Goal: Task Accomplishment & Management: Complete application form

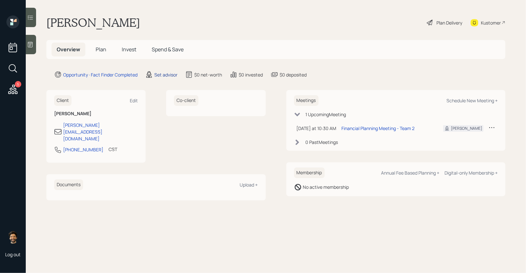
click at [164, 74] on div "Set advisor" at bounding box center [165, 74] width 23 height 7
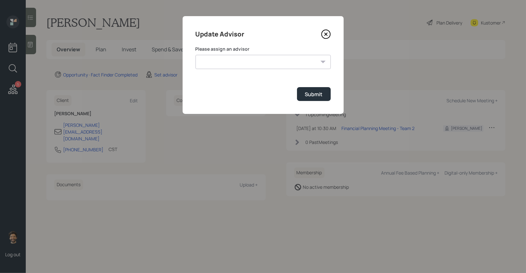
click at [219, 67] on select "Michael Russo Jonah Coleman Tyler End Treva Nostdahl Eric Schwartz Sami Boghos …" at bounding box center [263, 62] width 135 height 14
select select "f14b762f-c7c2-4b89-9227-8fa891345eea"
click at [196, 55] on select "Michael Russo Jonah Coleman Tyler End Treva Nostdahl Eric Schwartz Sami Boghos …" at bounding box center [263, 62] width 135 height 14
click at [308, 98] on div "Submit" at bounding box center [314, 94] width 18 height 7
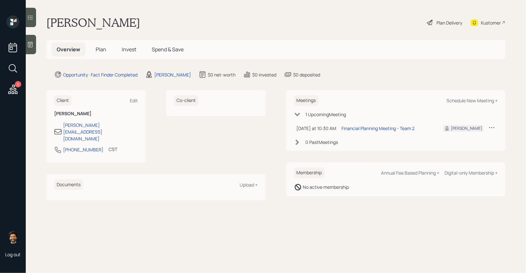
click at [101, 50] on span "Plan" at bounding box center [101, 49] width 11 height 7
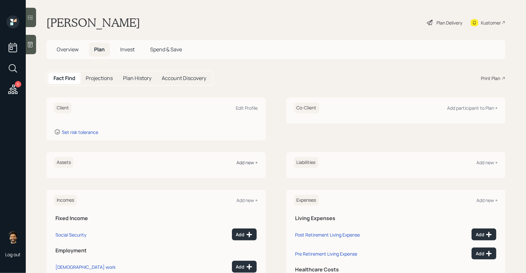
click at [252, 163] on div "Add new +" at bounding box center [247, 162] width 21 height 6
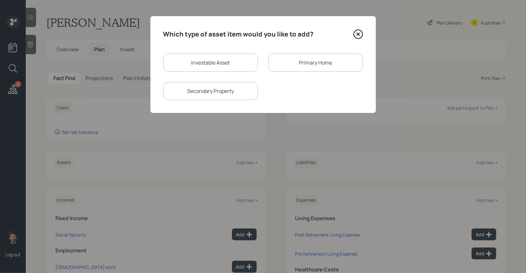
click at [191, 60] on div "Investable Asset" at bounding box center [210, 63] width 95 height 18
select select "taxable"
select select "balanced"
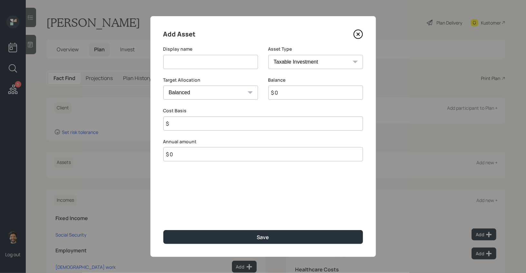
click at [180, 62] on input at bounding box center [210, 62] width 95 height 14
type input "Brokerage (2)"
click at [315, 97] on input "$ 0" at bounding box center [316, 92] width 95 height 14
type input "$ 600,000"
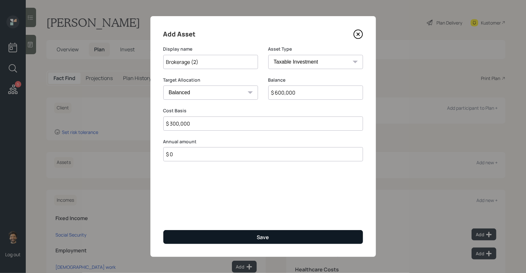
type input "$ 300,000"
click at [256, 235] on button "Save" at bounding box center [263, 237] width 200 height 14
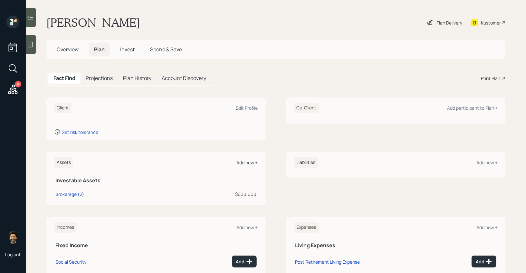
click at [245, 162] on div "Add new +" at bounding box center [247, 162] width 21 height 6
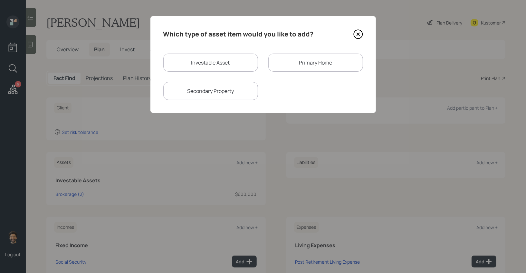
click at [191, 63] on div "Investable Asset" at bounding box center [210, 63] width 95 height 18
select select "taxable"
select select "balanced"
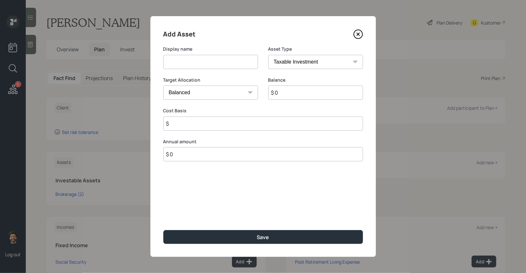
click at [179, 64] on input at bounding box center [210, 62] width 95 height 14
click at [168, 64] on input "roth IRA" at bounding box center [210, 62] width 95 height 14
type input "Roth IRA"
click at [293, 90] on input "$ 0" at bounding box center [316, 92] width 95 height 14
type input "$ 100,000"
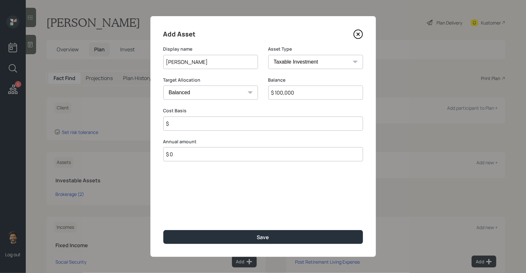
click at [289, 60] on select "SEP IRA IRA Roth IRA 401(k) Roth 401(k) 403(b) Roth 403(b) 457(b) Roth 457(b) H…" at bounding box center [316, 62] width 95 height 14
select select "roth_ira"
click at [269, 55] on select "SEP IRA IRA Roth IRA 401(k) Roth 401(k) 403(b) Roth 403(b) 457(b) Roth 457(b) H…" at bounding box center [316, 62] width 95 height 14
drag, startPoint x: 187, startPoint y: 126, endPoint x: 188, endPoint y: 115, distance: 11.0
click at [187, 125] on input "$" at bounding box center [263, 123] width 200 height 14
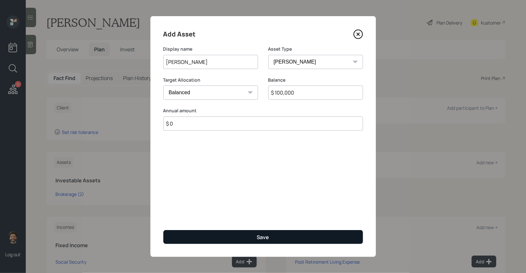
type input "$ 0"
click at [185, 237] on button "Save" at bounding box center [263, 237] width 200 height 14
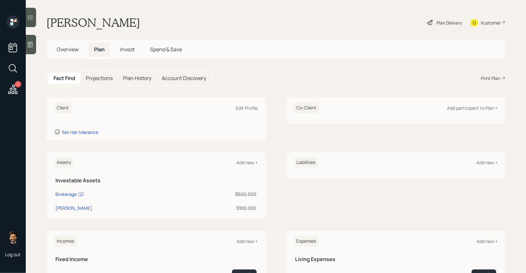
click at [33, 39] on div at bounding box center [31, 44] width 10 height 19
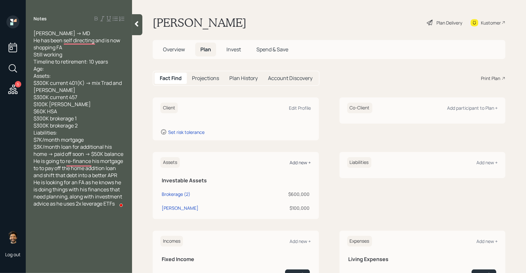
click at [304, 163] on div "Add new +" at bounding box center [300, 162] width 21 height 6
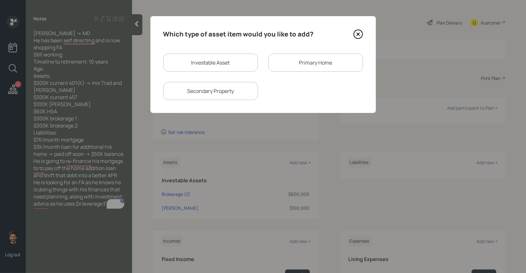
click at [195, 61] on div "Investable Asset" at bounding box center [210, 63] width 95 height 18
select select "taxable"
select select "balanced"
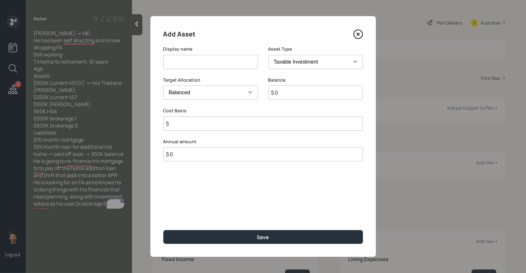
click at [185, 62] on input at bounding box center [210, 62] width 95 height 14
type input "Current 401k"
click at [284, 95] on input "$ 0" at bounding box center [316, 92] width 95 height 14
type input "$ 300,000"
click at [297, 64] on select "SEP IRA IRA Roth IRA 401(k) Roth 401(k) 403(b) Roth 403(b) 457(b) Roth 457(b) H…" at bounding box center [316, 62] width 95 height 14
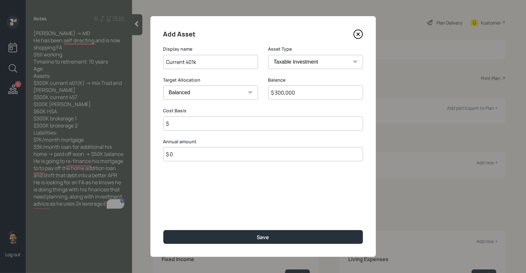
select select "company_sponsored"
click at [269, 55] on select "SEP IRA IRA Roth IRA 401(k) Roth 401(k) 403(b) Roth 403(b) 457(b) Roth 457(b) H…" at bounding box center [316, 62] width 95 height 14
click at [202, 62] on input "Current 401k" at bounding box center [210, 62] width 95 height 14
click at [231, 62] on input "Current 401k (Mix of Trad / roth)" at bounding box center [210, 62] width 95 height 14
type input "Current 401k (Mix of Trad / Roth)"
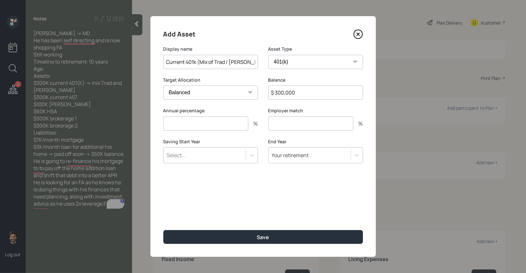
click at [184, 120] on input "number" at bounding box center [205, 123] width 85 height 14
type input "3"
type input "1"
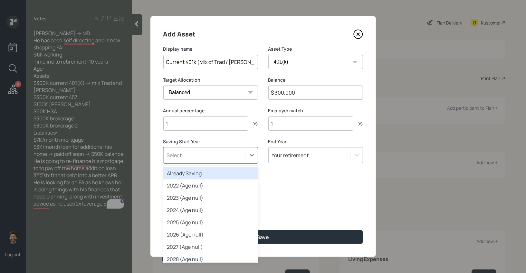
click at [186, 157] on div "Select..." at bounding box center [205, 155] width 82 height 11
click at [185, 168] on div "Already Saving" at bounding box center [210, 173] width 95 height 12
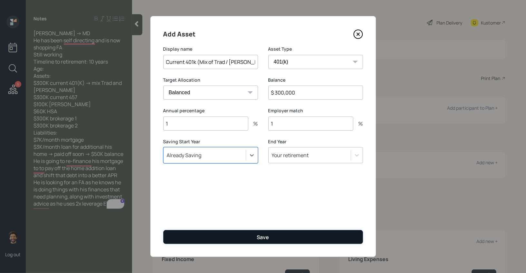
click at [183, 235] on button "Save" at bounding box center [263, 237] width 200 height 14
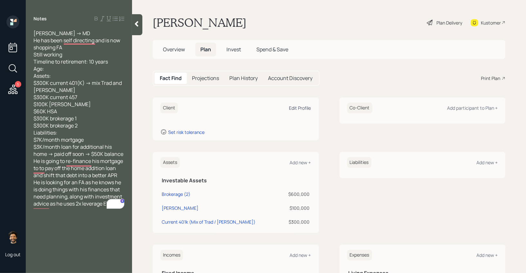
click at [301, 106] on div "Edit Profile" at bounding box center [300, 108] width 22 height 6
click at [303, 160] on div "Add new +" at bounding box center [300, 162] width 21 height 6
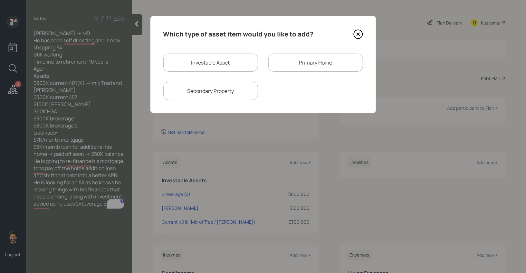
click at [229, 64] on div "Investable Asset" at bounding box center [210, 63] width 95 height 18
select select "taxable"
select select "balanced"
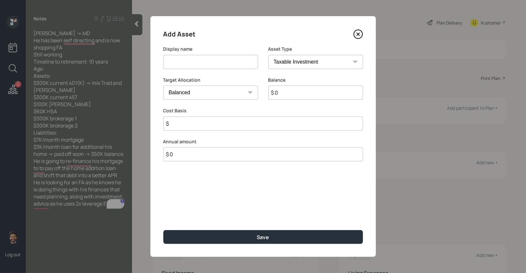
click at [210, 66] on input at bounding box center [210, 62] width 95 height 14
type input "Current 457"
click at [303, 95] on input "$ 0" at bounding box center [316, 92] width 95 height 14
type input "$ 300,000"
click at [193, 124] on input "$" at bounding box center [263, 123] width 200 height 14
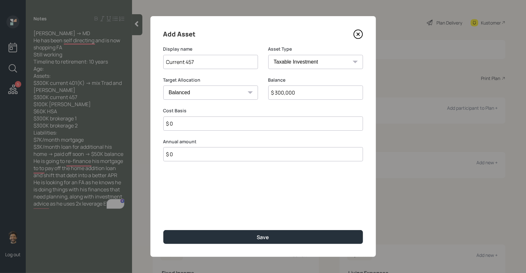
type input "$ 0"
click at [285, 63] on select "SEP IRA IRA Roth IRA 401(k) Roth 401(k) 403(b) Roth 403(b) 457(b) Roth 457(b) H…" at bounding box center [316, 62] width 95 height 14
select select "state_local_government_sponsored"
click at [269, 55] on select "SEP IRA IRA Roth IRA 401(k) Roth 401(k) 403(b) Roth 403(b) 457(b) Roth 457(b) H…" at bounding box center [316, 62] width 95 height 14
click at [218, 127] on input "number" at bounding box center [205, 123] width 85 height 14
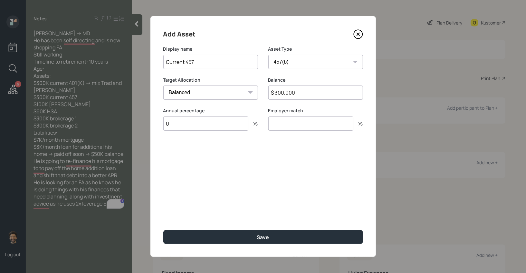
type input "0"
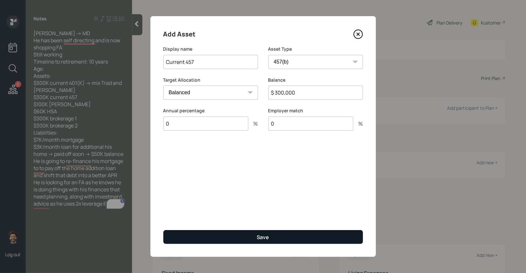
type input "0"
click at [209, 238] on button "Save" at bounding box center [263, 237] width 200 height 14
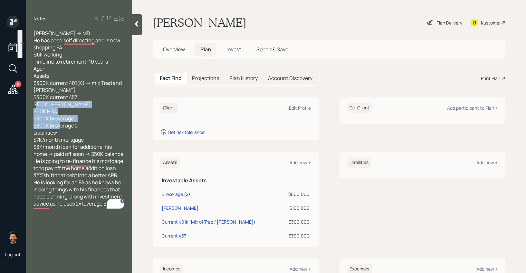
drag, startPoint x: 71, startPoint y: 134, endPoint x: 36, endPoint y: 111, distance: 41.9
click at [36, 111] on div "Corey B -> MD He has been self directing and is now shopping FA Still working T…" at bounding box center [79, 118] width 91 height 177
click at [62, 115] on div "Corey B -> MD He has been self directing and is now shopping FA Still working T…" at bounding box center [79, 118] width 91 height 177
click at [135, 29] on div at bounding box center [137, 24] width 10 height 21
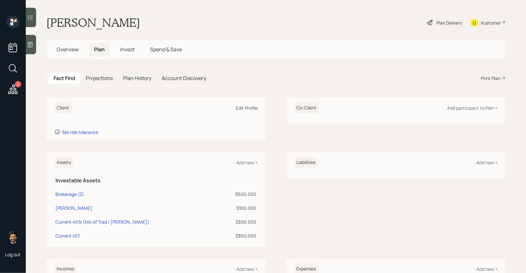
click at [249, 106] on div "Edit Profile" at bounding box center [247, 108] width 22 height 6
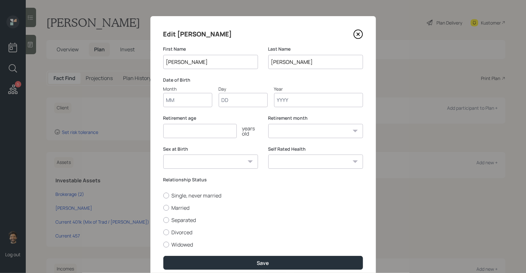
click at [176, 101] on input "Month" at bounding box center [187, 100] width 49 height 14
click at [170, 232] on div "Single, never married Married Separated Divorced Widowed" at bounding box center [263, 220] width 200 height 56
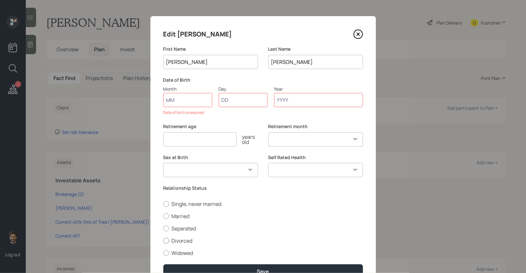
click at [166, 242] on div at bounding box center [166, 241] width 6 height 6
click at [163, 240] on input "Divorced" at bounding box center [163, 240] width 0 height 0
radio input "true"
click at [174, 105] on input "Month" at bounding box center [187, 100] width 49 height 14
type input "11"
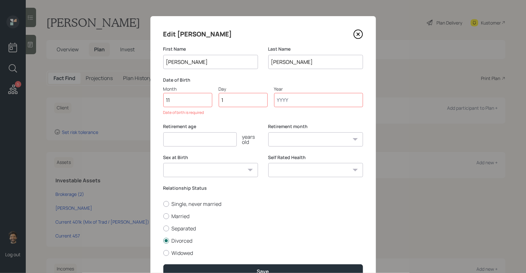
type input "12"
type input "1970"
select select "11"
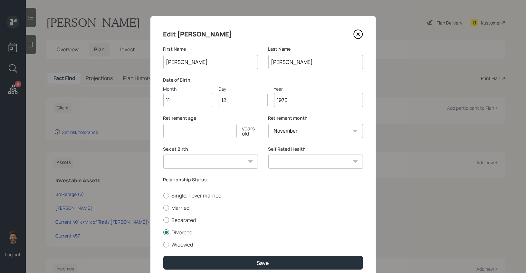
type input "1970"
click at [191, 132] on input "number" at bounding box center [199, 131] width 73 height 14
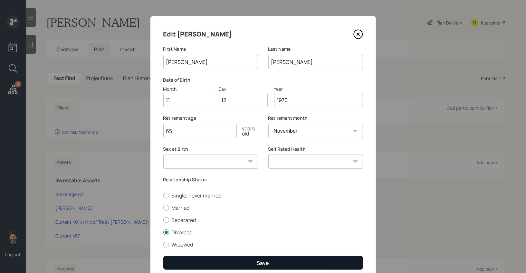
type input "65"
click at [186, 258] on button "Save" at bounding box center [263, 263] width 200 height 14
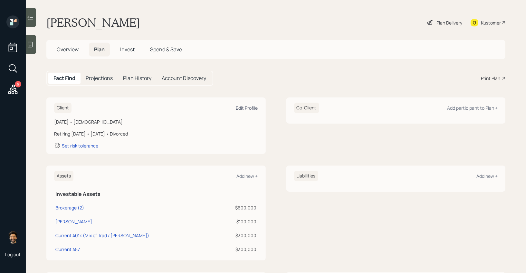
click at [245, 108] on div "Edit Profile" at bounding box center [247, 108] width 22 height 6
select select "11"
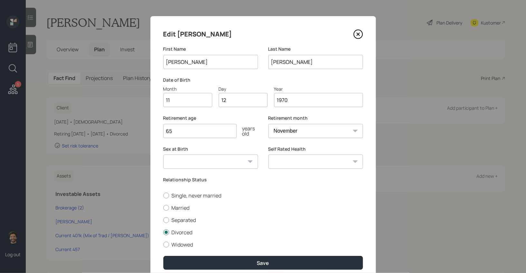
click at [181, 133] on input "65" at bounding box center [199, 131] width 73 height 14
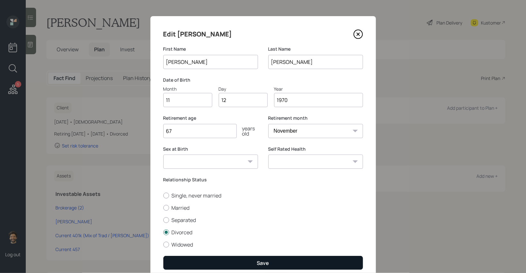
type input "67"
click at [180, 263] on button "Save" at bounding box center [263, 263] width 200 height 14
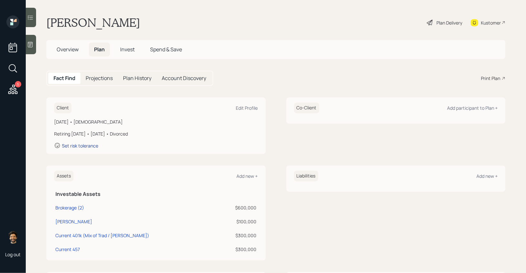
click at [88, 147] on div "Set risk tolerance" at bounding box center [80, 145] width 36 height 6
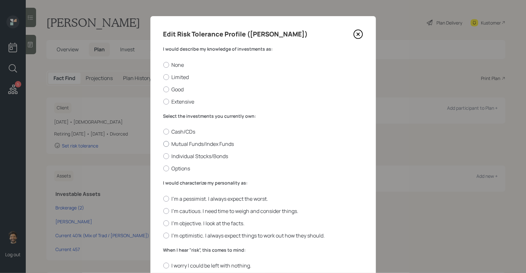
click at [168, 146] on div at bounding box center [166, 144] width 6 height 6
click at [163, 144] on input "Mutual Funds/Index Funds" at bounding box center [163, 144] width 0 height 0
radio input "true"
click at [167, 160] on label "Individual Stocks/Bonds" at bounding box center [263, 155] width 200 height 7
click at [163, 156] on input "Individual Stocks/Bonds" at bounding box center [163, 156] width 0 height 0
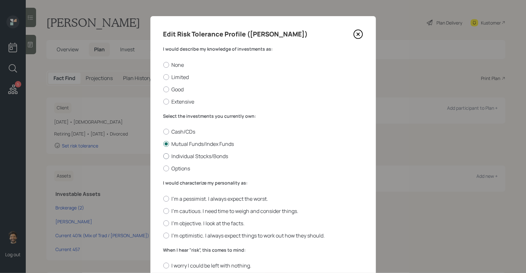
radio input "true"
click at [169, 88] on div at bounding box center [166, 89] width 6 height 6
click at [163, 89] on input "Good" at bounding box center [163, 89] width 0 height 0
radio input "true"
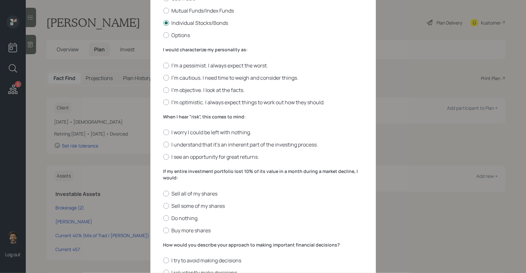
scroll to position [138, 0]
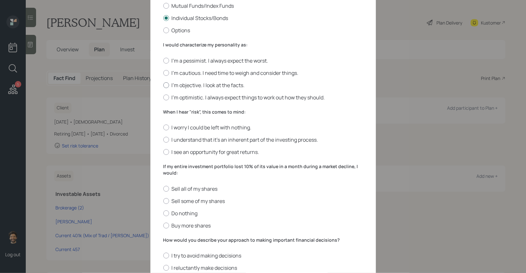
click at [166, 85] on div at bounding box center [166, 85] width 6 height 6
click at [163, 85] on input "I'm objective. I look at the facts." at bounding box center [163, 85] width 0 height 0
radio input "true"
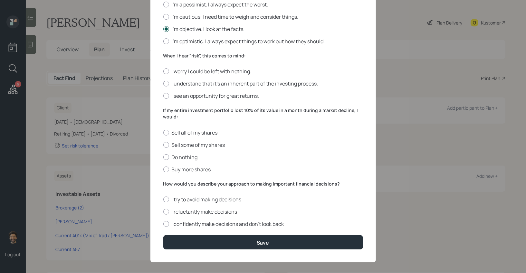
scroll to position [200, 0]
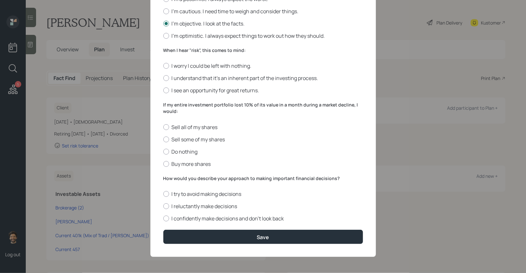
click at [174, 54] on div "When I hear "risk", this comes to mind: I worry I could be left with nothing. I…" at bounding box center [263, 70] width 200 height 47
click at [166, 78] on div at bounding box center [166, 78] width 6 height 6
click at [163, 78] on input "I understand that it’s an inherent part of the investing process." at bounding box center [163, 78] width 0 height 0
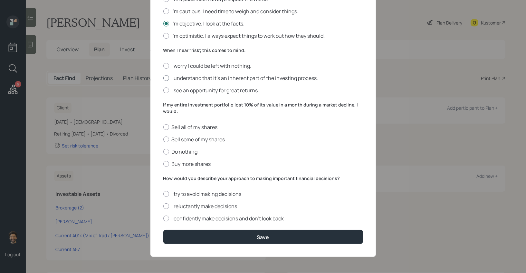
radio input "true"
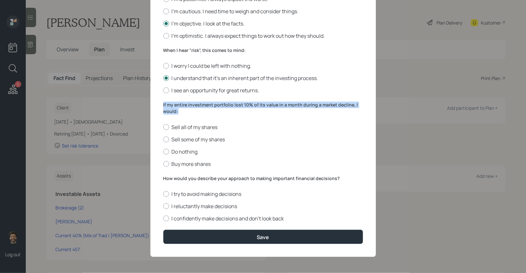
drag, startPoint x: 179, startPoint y: 111, endPoint x: 146, endPoint y: 100, distance: 34.8
click at [146, 100] on div "Edit Risk Tolerance Profile (Corey) I would describe my knowledge of investment…" at bounding box center [263, 136] width 526 height 273
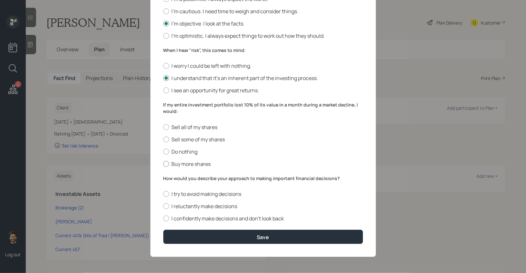
click at [165, 162] on div at bounding box center [166, 164] width 6 height 6
click at [163, 163] on input "Buy more shares" at bounding box center [163, 163] width 0 height 0
radio input "true"
click at [169, 182] on div "How would you describe your approach to making important financial decisions? I…" at bounding box center [263, 198] width 200 height 47
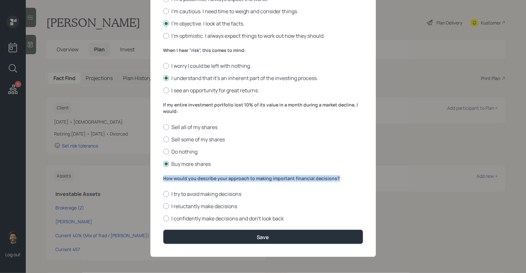
click at [169, 182] on div "How would you describe your approach to making important financial decisions? I…" at bounding box center [263, 198] width 200 height 47
click at [179, 219] on label "I confidently make decisions and don’t look back" at bounding box center [263, 218] width 200 height 7
click at [163, 219] on input "I confidently make decisions and don’t look back" at bounding box center [163, 218] width 0 height 0
radio input "true"
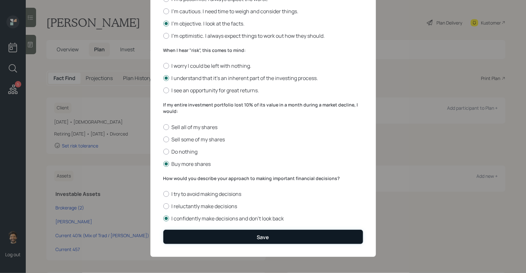
click at [185, 239] on button "Save" at bounding box center [263, 237] width 200 height 14
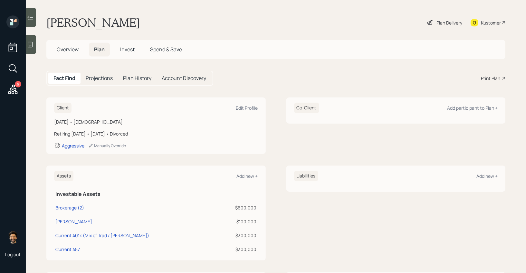
click at [132, 47] on span "Invest" at bounding box center [127, 49] width 15 height 7
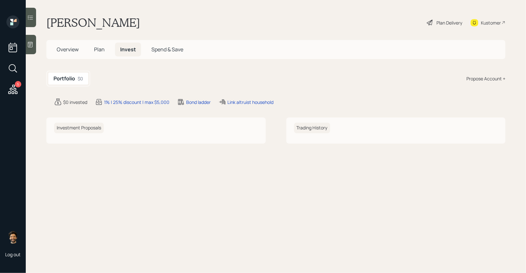
click at [479, 82] on div "Propose Account +" at bounding box center [486, 78] width 39 height 7
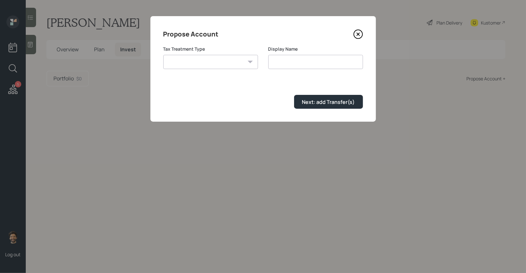
click at [225, 66] on select "Roth Taxable Traditional" at bounding box center [210, 62] width 95 height 14
select select "roth"
click at [163, 55] on select "Roth Taxable Traditional" at bounding box center [210, 62] width 95 height 14
type input "[PERSON_NAME]"
click at [316, 101] on div "Next: add Transfer(s)" at bounding box center [328, 101] width 53 height 7
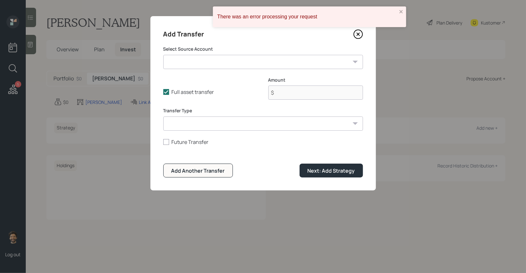
click at [202, 62] on select "Brokerage (2) ($600,000 | Taxable Investment) Roth IRA ($100,000 | Roth IRA) Cu…" at bounding box center [263, 62] width 200 height 14
select select "630adafb-edc5-4832-a0cd-3d8459f33ec3"
click at [163, 55] on select "Brokerage (2) ($600,000 | Taxable Investment) Roth IRA ($100,000 | Roth IRA) Cu…" at bounding box center [263, 62] width 200 height 14
type input "$ 100,000"
click at [202, 124] on select "ACAT Transfer Non ACAT Transfer Capitalize Rollover Rollover Deposit" at bounding box center [263, 123] width 200 height 14
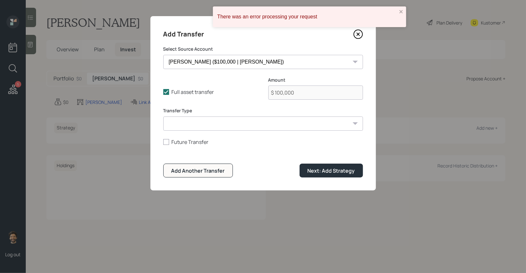
select select "acat_transfer"
click at [163, 116] on select "ACAT Transfer Non ACAT Transfer Capitalize Rollover Rollover Deposit" at bounding box center [263, 123] width 200 height 14
click at [348, 177] on div "Add Transfer Select Source Account Brokerage (2) ($600,000 | Taxable Investment…" at bounding box center [264, 103] width 226 height 174
click at [334, 171] on div "Next: Add Strategy" at bounding box center [331, 170] width 47 height 7
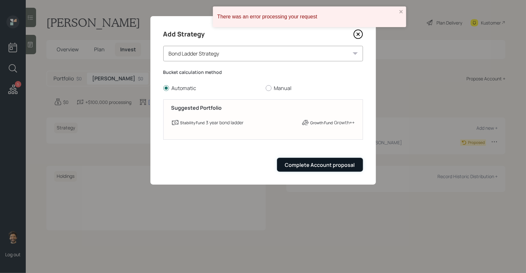
click at [311, 163] on div "Complete Account proposal" at bounding box center [320, 164] width 70 height 7
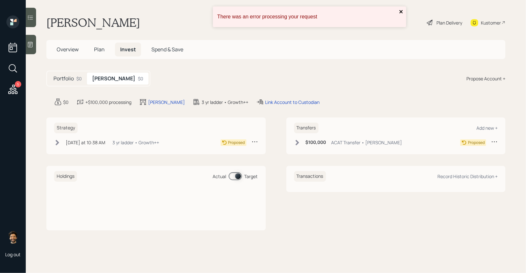
click at [401, 13] on icon "close" at bounding box center [401, 11] width 5 height 5
click at [453, 25] on div "Plan Delivery" at bounding box center [450, 22] width 26 height 7
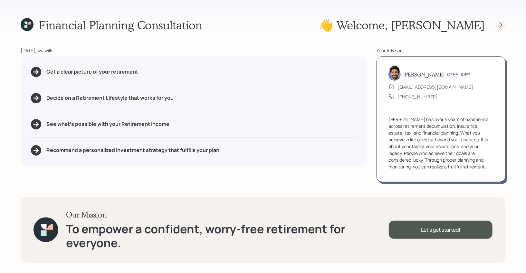
click at [502, 24] on icon at bounding box center [501, 25] width 6 height 6
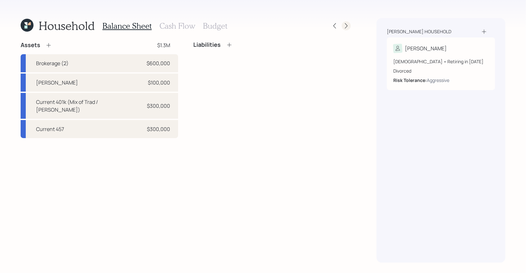
click at [350, 23] on div at bounding box center [346, 25] width 9 height 9
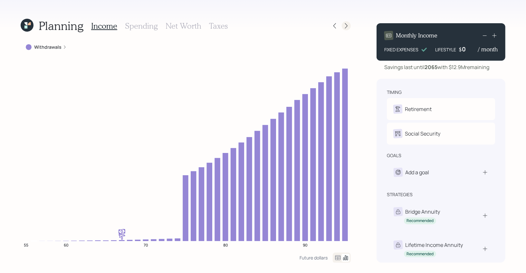
click at [349, 24] on icon at bounding box center [346, 26] width 6 height 6
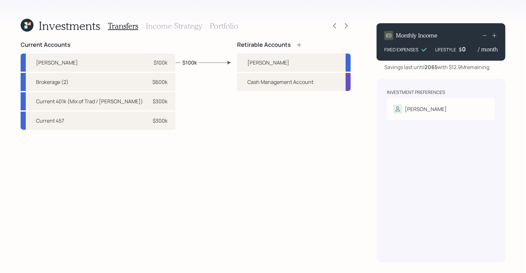
click at [218, 29] on h3 "Portfolio" at bounding box center [224, 25] width 29 height 9
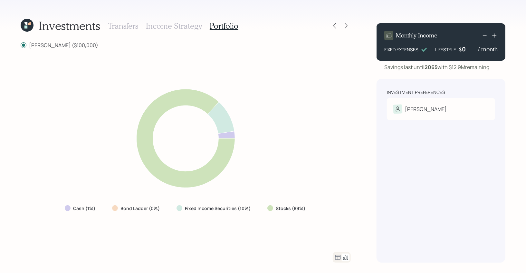
click at [179, 27] on h3 "Income Strategy" at bounding box center [174, 25] width 56 height 9
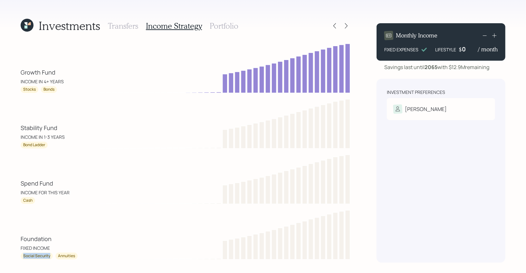
drag, startPoint x: 49, startPoint y: 255, endPoint x: 20, endPoint y: 254, distance: 29.3
click at [20, 254] on div "Investments Transfers Income Strategy Portfolio Growth Fund INCOME IN 4+ YEARS …" at bounding box center [263, 136] width 526 height 273
click at [31, 254] on div "Social Security" at bounding box center [36, 255] width 27 height 5
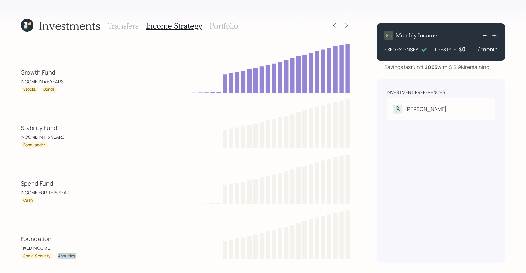
drag, startPoint x: 59, startPoint y: 255, endPoint x: 80, endPoint y: 255, distance: 21.3
click at [80, 255] on div "Foundation FIXED INCOME Social Security Annuities" at bounding box center [186, 234] width 330 height 52
drag, startPoint x: 51, startPoint y: 254, endPoint x: 18, endPoint y: 246, distance: 34.0
click at [18, 246] on div "Investments Transfers Income Strategy Portfolio Growth Fund INCOME IN 4+ YEARS …" at bounding box center [263, 136] width 526 height 273
drag, startPoint x: 17, startPoint y: 238, endPoint x: 43, endPoint y: 238, distance: 26.1
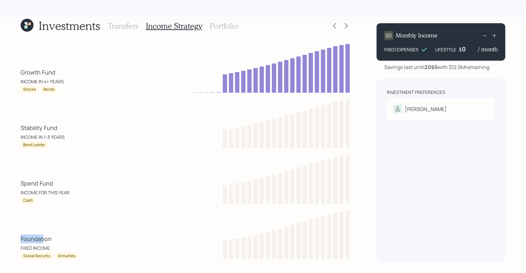
click at [43, 238] on div "Investments Transfers Income Strategy Portfolio Growth Fund INCOME IN 4+ YEARS …" at bounding box center [263, 136] width 526 height 273
click at [45, 186] on div "Spend Fund" at bounding box center [37, 183] width 33 height 9
drag, startPoint x: 48, startPoint y: 199, endPoint x: 18, endPoint y: 184, distance: 33.4
click at [18, 184] on div "Investments Transfers Income Strategy Portfolio Growth Fund INCOME IN 4+ YEARS …" at bounding box center [263, 136] width 526 height 273
click at [32, 201] on div "Cash" at bounding box center [27, 200] width 9 height 5
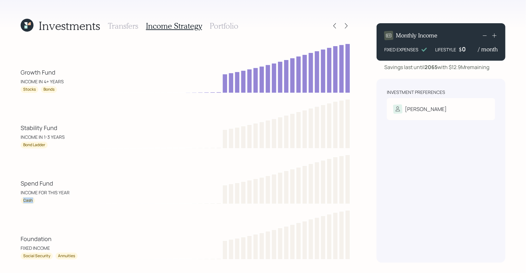
drag, startPoint x: 32, startPoint y: 201, endPoint x: 22, endPoint y: 201, distance: 10.0
click at [22, 201] on div "Cash" at bounding box center [28, 200] width 15 height 7
click at [41, 181] on div "Spend Fund" at bounding box center [37, 183] width 33 height 9
drag, startPoint x: 65, startPoint y: 137, endPoint x: 16, endPoint y: 126, distance: 50.2
click at [16, 126] on div "Investments Transfers Income Strategy Portfolio Growth Fund INCOME IN 4+ YEARS …" at bounding box center [263, 136] width 526 height 273
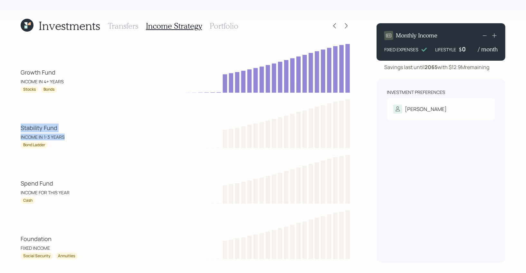
click at [28, 129] on div "Stability Fund" at bounding box center [39, 127] width 37 height 9
drag, startPoint x: 52, startPoint y: 139, endPoint x: 14, endPoint y: 138, distance: 38.4
click at [14, 138] on div "Investments Transfers Income Strategy Portfolio Growth Fund INCOME IN 4+ YEARS …" at bounding box center [263, 136] width 526 height 273
drag, startPoint x: 47, startPoint y: 146, endPoint x: 20, endPoint y: 148, distance: 27.5
click at [20, 148] on div "Investments Transfers Income Strategy Portfolio Growth Fund INCOME IN 4+ YEARS …" at bounding box center [263, 136] width 526 height 273
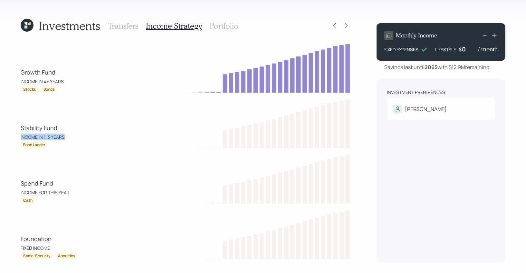
drag, startPoint x: 68, startPoint y: 136, endPoint x: 16, endPoint y: 137, distance: 52.2
click at [16, 137] on div "Investments Transfers Income Strategy Portfolio Growth Fund INCOME IN 4+ YEARS …" at bounding box center [263, 136] width 526 height 273
drag, startPoint x: 45, startPoint y: 144, endPoint x: 22, endPoint y: 147, distance: 23.1
click at [22, 147] on div "Bond Ladder" at bounding box center [34, 145] width 27 height 7
click at [57, 77] on div "Growth Fund INCOME IN 4+ YEARS" at bounding box center [50, 76] width 58 height 17
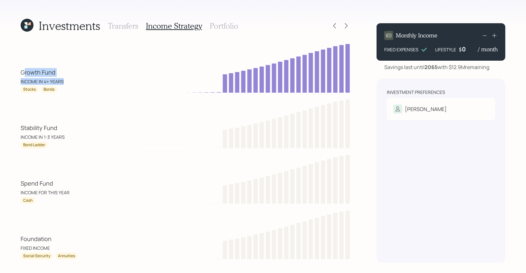
drag, startPoint x: 64, startPoint y: 81, endPoint x: 25, endPoint y: 75, distance: 39.1
click at [25, 75] on div "Growth Fund INCOME IN 4+ YEARS" at bounding box center [50, 76] width 58 height 17
drag, startPoint x: 24, startPoint y: 89, endPoint x: 37, endPoint y: 90, distance: 13.3
click at [37, 90] on div "Stocks" at bounding box center [30, 89] width 18 height 7
drag, startPoint x: 44, startPoint y: 91, endPoint x: 57, endPoint y: 91, distance: 12.2
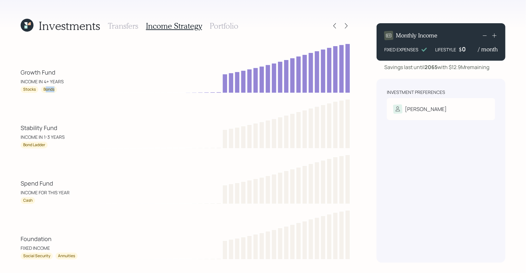
click at [57, 91] on div "Bonds" at bounding box center [49, 89] width 16 height 7
click at [48, 89] on div "Bonds" at bounding box center [49, 89] width 11 height 5
click at [35, 147] on div "Bond Ladder" at bounding box center [34, 144] width 22 height 5
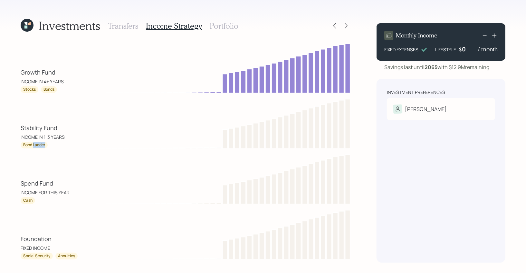
click at [35, 147] on div "Bond Ladder" at bounding box center [34, 144] width 22 height 5
drag, startPoint x: 56, startPoint y: 88, endPoint x: 42, endPoint y: 88, distance: 13.9
click at [42, 88] on div "Bonds" at bounding box center [49, 89] width 16 height 7
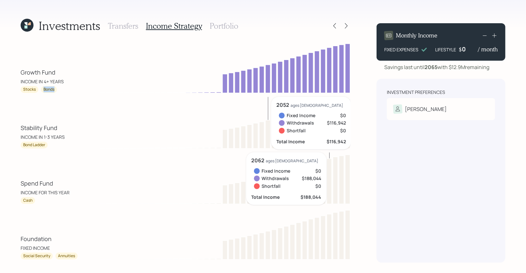
scroll to position [18, 0]
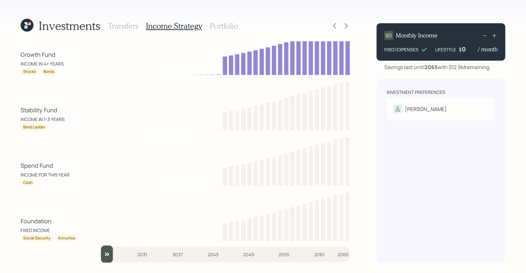
click at [226, 22] on h3 "Portfolio" at bounding box center [224, 25] width 29 height 9
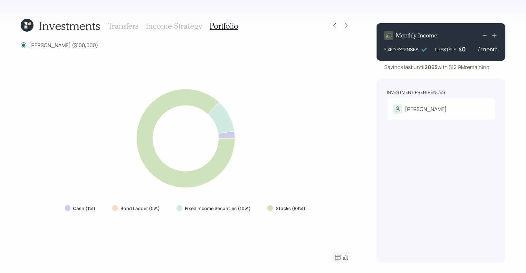
click at [23, 28] on icon at bounding box center [27, 25] width 13 height 13
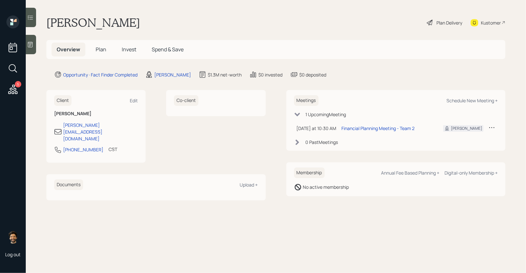
click at [101, 49] on span "Plan" at bounding box center [101, 49] width 11 height 7
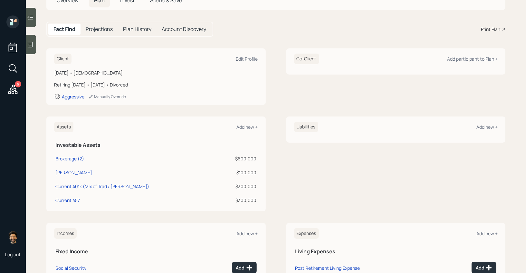
scroll to position [45, 0]
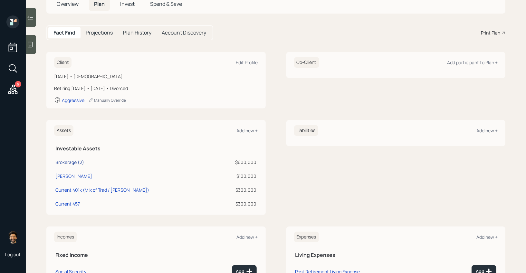
click at [75, 160] on div "Brokerage (2)" at bounding box center [69, 162] width 29 height 7
select select "taxable"
select select "balanced"
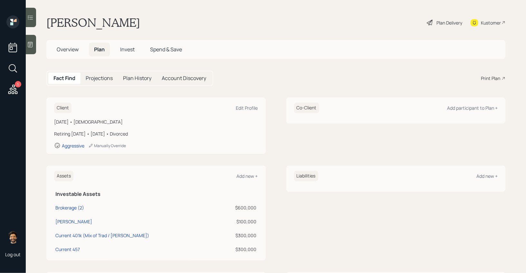
click at [432, 22] on icon at bounding box center [430, 23] width 8 height 8
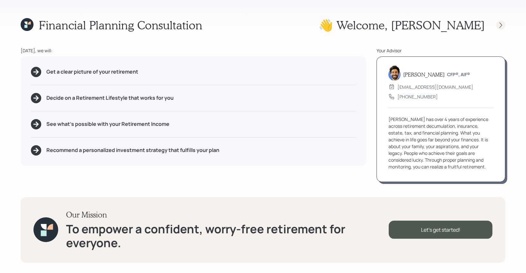
click at [500, 24] on icon at bounding box center [501, 25] width 6 height 6
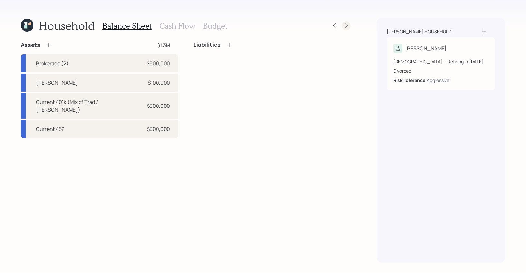
click at [347, 26] on icon at bounding box center [346, 26] width 6 height 6
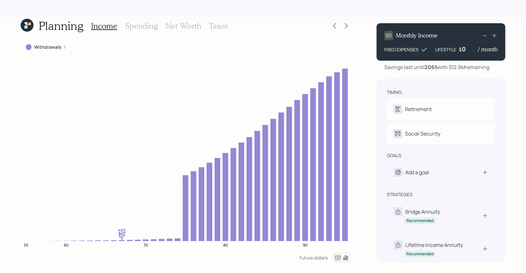
click at [190, 26] on h3 "Net Worth" at bounding box center [184, 25] width 36 height 9
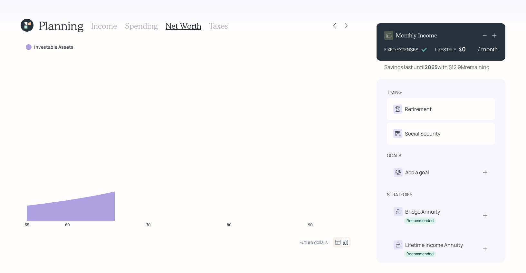
click at [218, 24] on h3 "Taxes" at bounding box center [218, 25] width 19 height 9
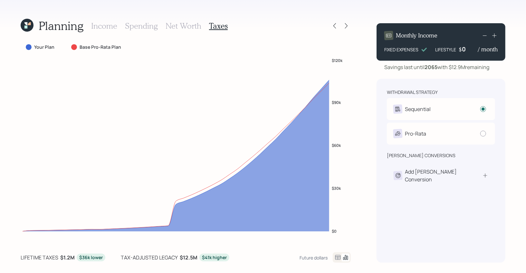
click at [145, 26] on h3 "Spending" at bounding box center [141, 25] width 33 height 9
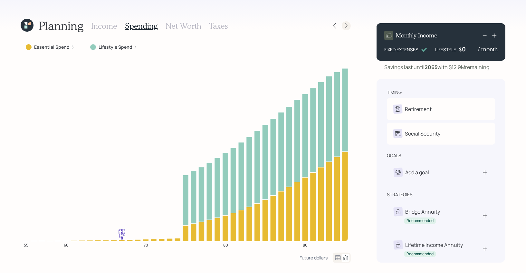
click at [344, 26] on icon at bounding box center [346, 26] width 6 height 6
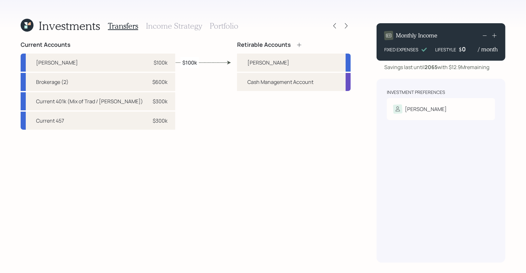
click at [219, 28] on h3 "Portfolio" at bounding box center [224, 25] width 29 height 9
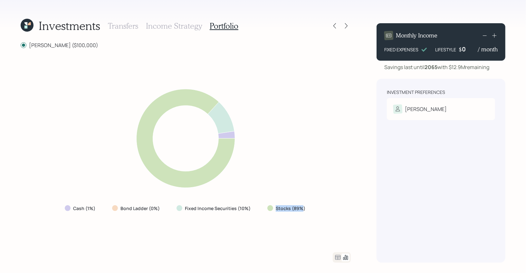
drag, startPoint x: 302, startPoint y: 209, endPoint x: 272, endPoint y: 209, distance: 30.3
click at [272, 209] on div "Stocks (89%)" at bounding box center [287, 208] width 39 height 6
drag, startPoint x: 249, startPoint y: 210, endPoint x: 151, endPoint y: 212, distance: 98.3
click at [151, 212] on div "Cash (1%) Bond Ladder (0%) Fixed Income Securities (10%) Stocks (89%)" at bounding box center [186, 208] width 252 height 12
click at [337, 259] on icon at bounding box center [338, 257] width 8 height 8
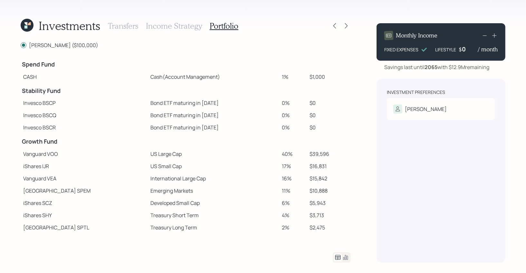
scroll to position [36, 0]
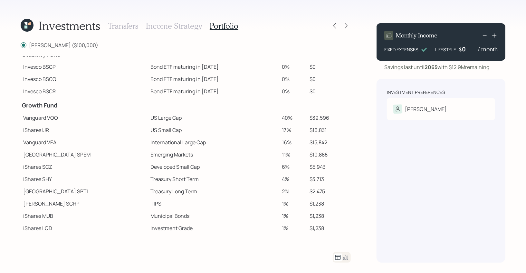
click at [346, 259] on icon at bounding box center [346, 257] width 8 height 8
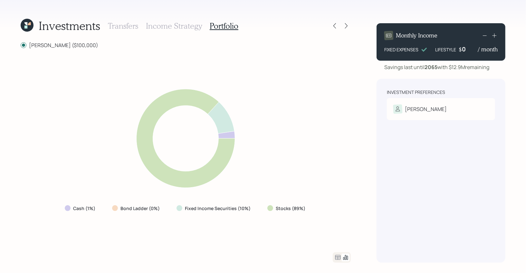
click at [28, 28] on icon at bounding box center [27, 25] width 13 height 13
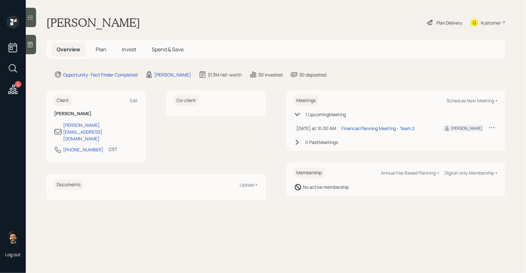
click at [98, 54] on h5 "Plan" at bounding box center [101, 50] width 21 height 14
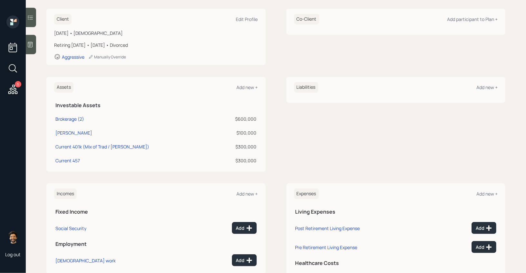
scroll to position [95, 0]
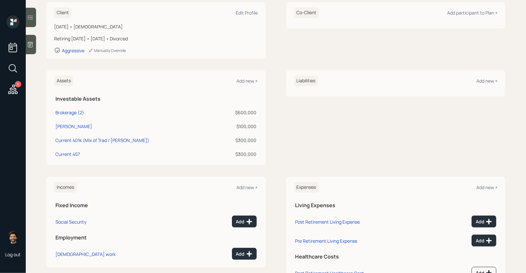
click at [30, 43] on icon at bounding box center [30, 44] width 6 height 6
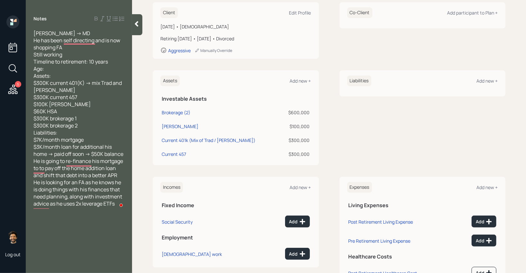
click at [132, 24] on div "Notes Corey B -> MD He has been self directing and is now shopping FA Still wor…" at bounding box center [79, 139] width 106 height 249
click at [135, 24] on icon at bounding box center [137, 23] width 4 height 5
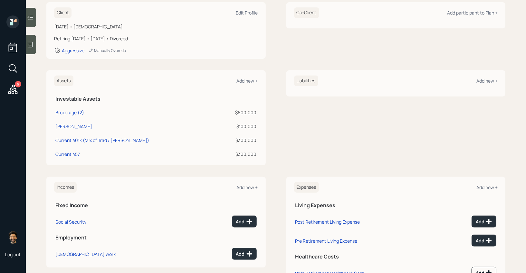
scroll to position [72, 0]
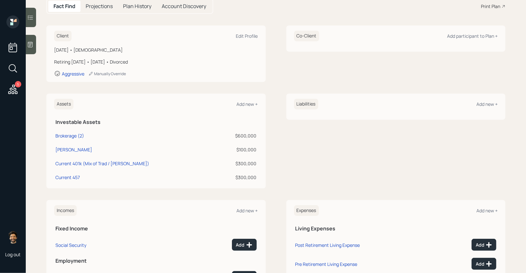
click at [246, 139] on div "$600,000" at bounding box center [238, 135] width 38 height 7
click at [246, 150] on div "$100,000" at bounding box center [238, 149] width 38 height 7
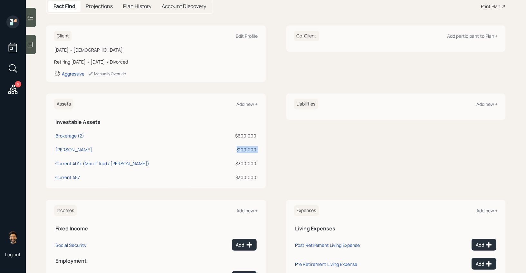
click at [246, 150] on div "$100,000" at bounding box center [238, 149] width 38 height 7
click at [245, 162] on div "$300,000" at bounding box center [238, 163] width 38 height 7
click at [71, 180] on td "Current 457" at bounding box center [135, 176] width 163 height 14
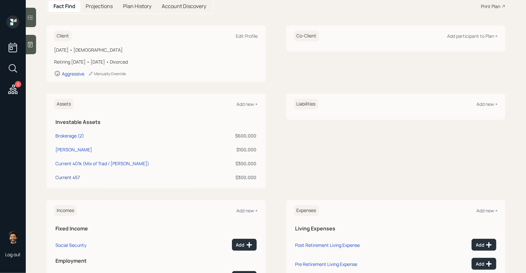
click at [66, 176] on div "Current 457" at bounding box center [67, 177] width 24 height 7
select select "state_local_government_sponsored"
select select "balanced"
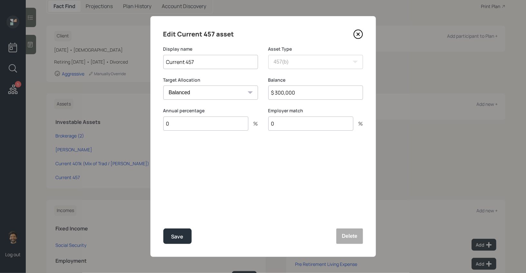
click at [170, 62] on input "Current 457" at bounding box center [210, 62] width 95 height 14
click at [220, 60] on input "Current 457" at bounding box center [210, 62] width 95 height 14
click at [295, 94] on input "$ 300,000" at bounding box center [316, 92] width 95 height 14
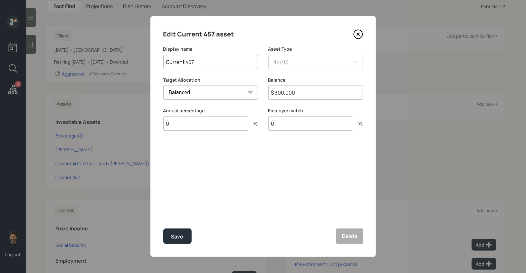
click at [295, 94] on input "$ 300,000" at bounding box center [316, 92] width 95 height 14
type input "$ 150,000"
click at [174, 234] on div "Save" at bounding box center [177, 236] width 12 height 9
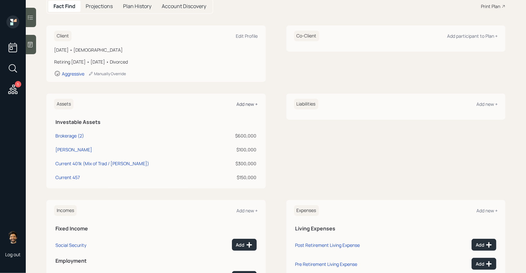
click at [251, 101] on div "Add new +" at bounding box center [247, 104] width 21 height 6
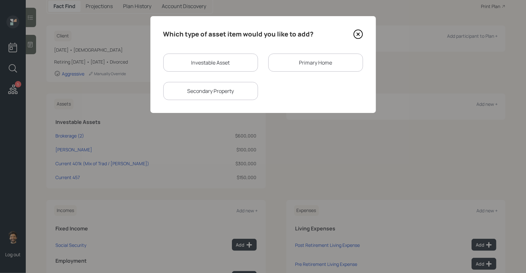
click at [181, 63] on div "Investable Asset" at bounding box center [210, 63] width 95 height 18
select select "taxable"
select select "balanced"
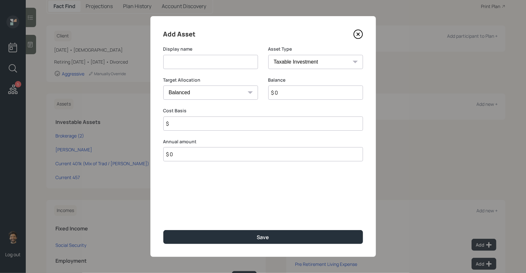
click at [182, 65] on input at bounding box center [210, 62] width 95 height 14
type input "Previous 457"
click at [293, 91] on input "$ 0" at bounding box center [316, 92] width 95 height 14
type input "$ 700,000"
click at [291, 65] on select "SEP IRA IRA Roth IRA 401(k) Roth 401(k) 403(b) Roth 403(b) 457(b) Roth 457(b) H…" at bounding box center [316, 62] width 95 height 14
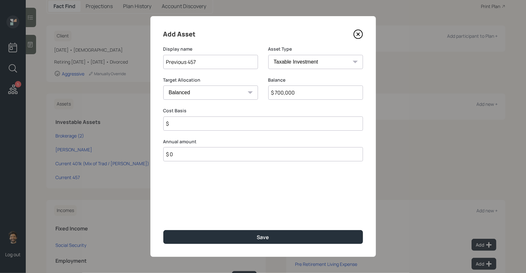
select select "state_local_government_sponsored"
click at [269, 55] on select "SEP IRA IRA Roth IRA 401(k) Roth 401(k) 403(b) Roth 403(b) 457(b) Roth 457(b) H…" at bounding box center [316, 62] width 95 height 14
click at [210, 126] on input "number" at bounding box center [205, 123] width 85 height 14
type input "0"
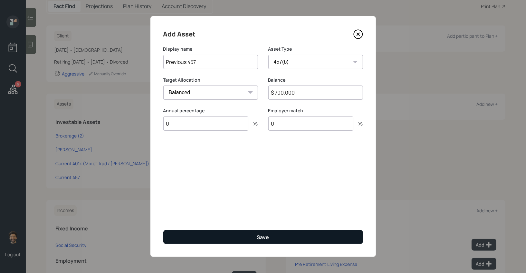
type input "0"
click at [207, 237] on button "Save" at bounding box center [263, 237] width 200 height 14
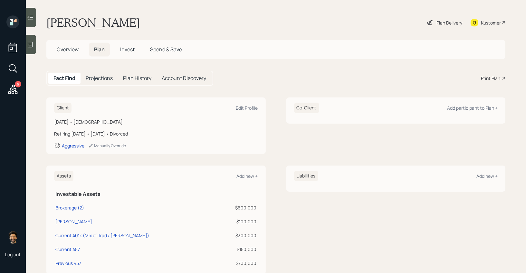
click at [129, 50] on span "Invest" at bounding box center [127, 49] width 15 height 7
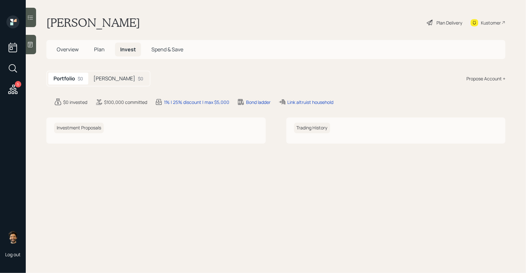
click at [487, 81] on div "Propose Account +" at bounding box center [486, 78] width 39 height 7
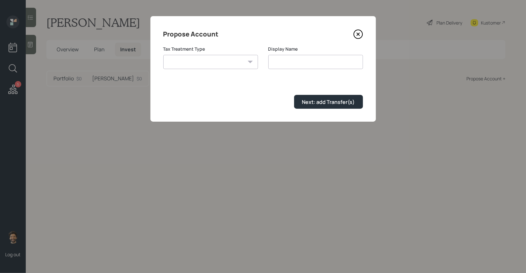
click at [233, 65] on select "Roth Taxable Traditional" at bounding box center [210, 62] width 95 height 14
select select "traditional"
click at [163, 55] on select "Roth Taxable Traditional" at bounding box center [210, 62] width 95 height 14
type input "Traditional"
click at [337, 104] on div "Next: add Transfer(s)" at bounding box center [328, 101] width 53 height 7
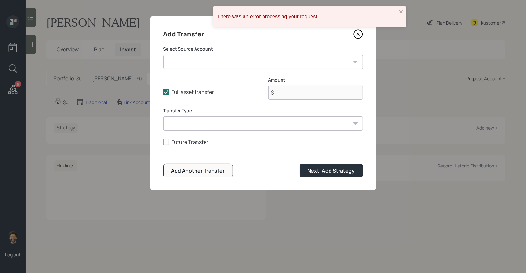
click at [196, 64] on select "Brokerage (2) ($600,000 | Taxable Investment) Roth IRA ($100,000 | Roth IRA) Cu…" at bounding box center [263, 62] width 200 height 14
select select "981f6d32-b40e-4988-ab04-d5588cfc83f0"
click at [163, 55] on select "Brokerage (2) ($600,000 | Taxable Investment) Roth IRA ($100,000 | Roth IRA) Cu…" at bounding box center [263, 62] width 200 height 14
type input "$ 700,000"
click at [190, 122] on select "ACAT Transfer Non ACAT Transfer Capitalize Rollover Rollover Deposit" at bounding box center [263, 123] width 200 height 14
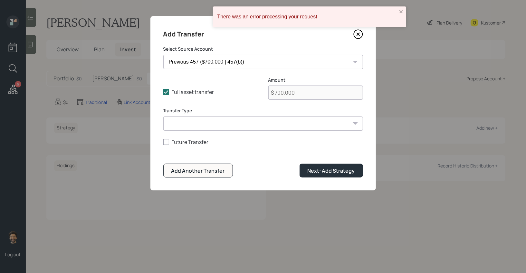
select select "acat_transfer"
click at [163, 116] on select "ACAT Transfer Non ACAT Transfer Capitalize Rollover Rollover Deposit" at bounding box center [263, 123] width 200 height 14
click at [329, 169] on div "Next: Add Strategy" at bounding box center [331, 170] width 47 height 7
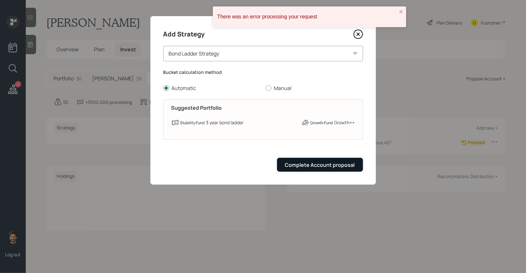
click at [317, 166] on div "Complete Account proposal" at bounding box center [320, 164] width 70 height 7
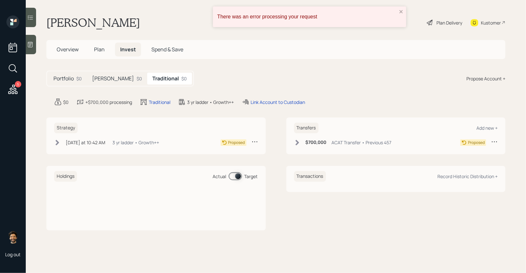
click at [96, 50] on span "Plan" at bounding box center [99, 49] width 11 height 7
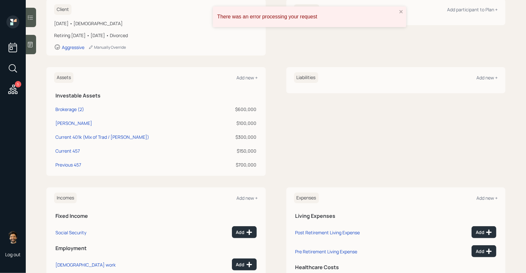
scroll to position [99, 0]
click at [72, 107] on div "Brokerage (2)" at bounding box center [69, 108] width 29 height 7
select select "taxable"
select select "balanced"
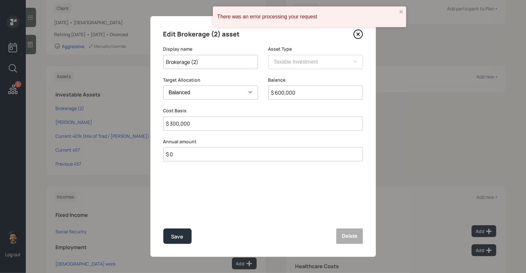
click at [300, 95] on input "$ 600,000" at bounding box center [316, 92] width 95 height 14
type input "$ 350,000"
click at [188, 130] on input "$ 300,000" at bounding box center [263, 123] width 200 height 14
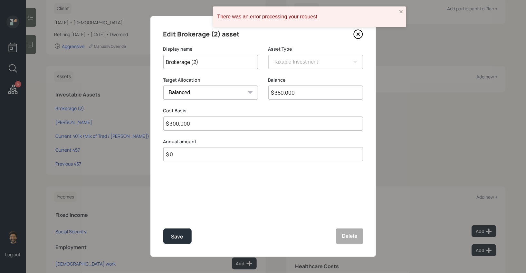
click at [188, 130] on input "$ 300,000" at bounding box center [263, 123] width 200 height 14
type input "$ 100,000"
click at [177, 239] on div "Save" at bounding box center [177, 236] width 12 height 9
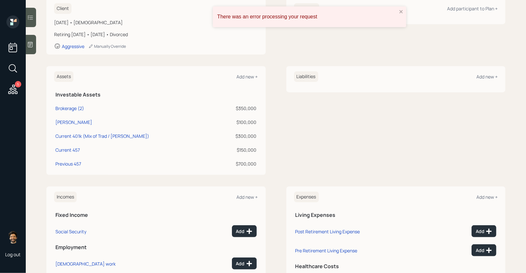
click at [251, 121] on div "$100,000" at bounding box center [237, 122] width 37 height 7
click at [274, 130] on div "Assets Add new + Investable Assets Brokerage (2) $350,000 Roth IRA $100,000 Cur…" at bounding box center [275, 120] width 459 height 109
click at [403, 12] on icon "close" at bounding box center [401, 11] width 5 height 5
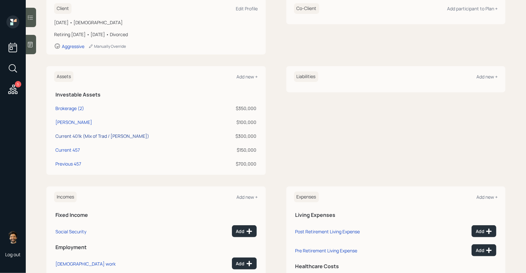
click at [84, 136] on div "Current 401k (Mix of Trad / Roth)" at bounding box center [102, 135] width 94 height 7
select select "company_sponsored"
select select "balanced"
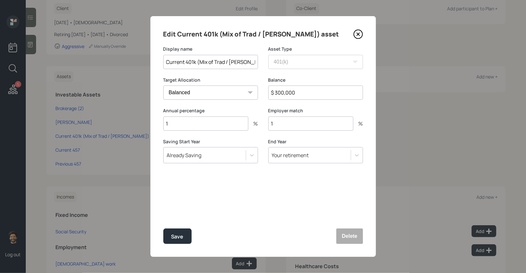
click at [292, 95] on input "$ 300,000" at bounding box center [316, 92] width 95 height 14
type input "$ 350,000"
click at [180, 236] on div "Save" at bounding box center [177, 236] width 12 height 9
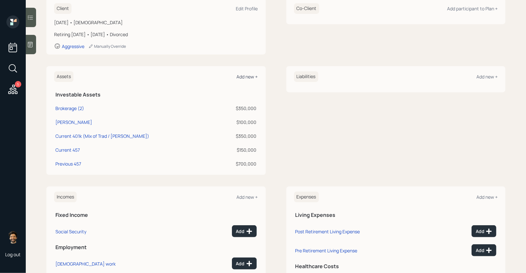
click at [242, 78] on div "Add new +" at bounding box center [247, 76] width 21 height 6
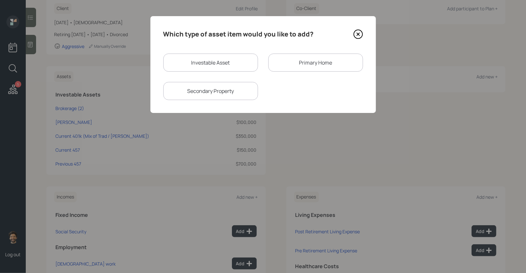
click at [198, 67] on div "Investable Asset" at bounding box center [210, 63] width 95 height 18
select select "taxable"
select select "balanced"
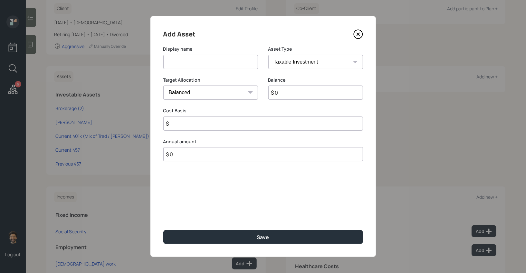
click at [198, 65] on input at bounding box center [210, 62] width 95 height 14
type input "HSA"
click at [321, 61] on select "SEP IRA IRA Roth IRA 401(k) Roth 401(k) 403(b) Roth 403(b) 457(b) Roth 457(b) H…" at bounding box center [316, 62] width 95 height 14
select select "hsa"
click at [269, 55] on select "SEP IRA IRA Roth IRA 401(k) Roth 401(k) 403(b) Roth 403(b) 457(b) Roth 457(b) H…" at bounding box center [316, 62] width 95 height 14
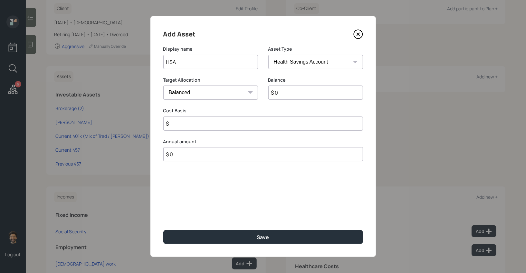
type input "$"
click at [287, 94] on input "$ 0" at bounding box center [316, 92] width 95 height 14
type input "$ 700,000"
type input "$ 0"
click at [326, 100] on div "Balance $ 700,000" at bounding box center [316, 92] width 95 height 31
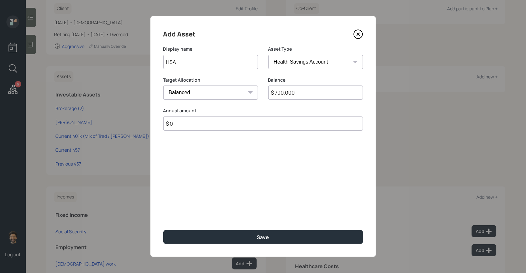
click at [303, 93] on input "$ 700,000" at bounding box center [316, 92] width 95 height 14
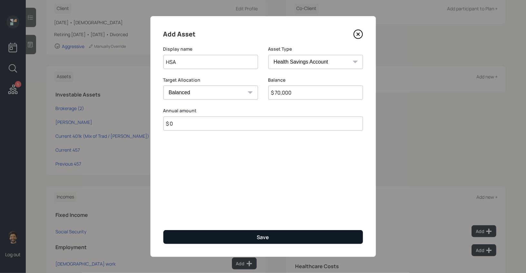
type input "$ 70,000"
click at [186, 238] on button "Save" at bounding box center [263, 237] width 200 height 14
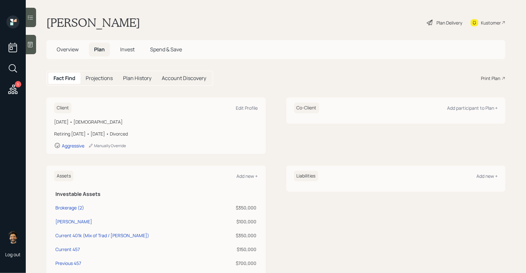
click at [432, 23] on icon at bounding box center [430, 23] width 8 height 8
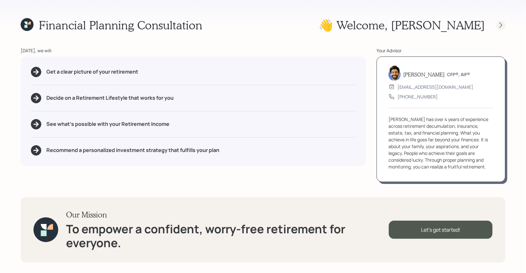
click at [501, 24] on icon at bounding box center [501, 25] width 6 height 6
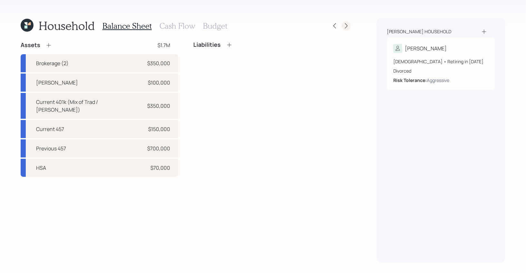
click at [347, 25] on icon at bounding box center [346, 26] width 6 height 6
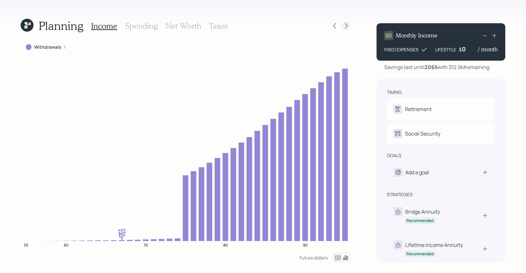
click at [347, 24] on icon at bounding box center [346, 26] width 6 height 6
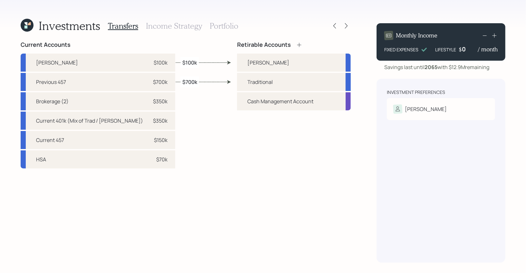
click at [224, 21] on h3 "Portfolio" at bounding box center [224, 25] width 29 height 9
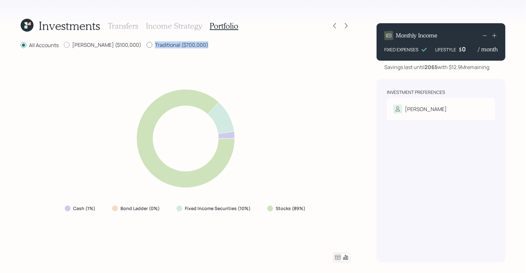
drag, startPoint x: 181, startPoint y: 45, endPoint x: 124, endPoint y: 45, distance: 56.7
click at [124, 45] on div "All Accounts Roth ($100,000) Traditional ($700,000)" at bounding box center [186, 45] width 330 height 8
click at [147, 45] on label "Traditional ($700,000)" at bounding box center [178, 44] width 62 height 7
click at [146, 45] on input "Traditional ($700,000)" at bounding box center [146, 45] width 0 height 0
radio input "true"
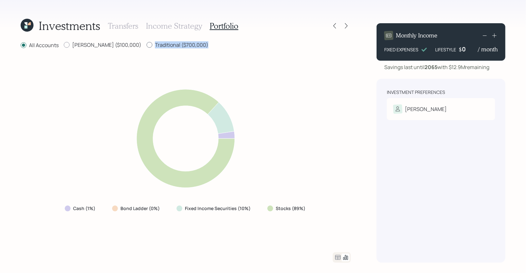
radio input "false"
drag, startPoint x: 305, startPoint y: 208, endPoint x: 266, endPoint y: 206, distance: 39.0
click at [266, 206] on div "Stocks (89%)" at bounding box center [287, 208] width 50 height 12
click at [339, 256] on icon at bounding box center [338, 257] width 8 height 8
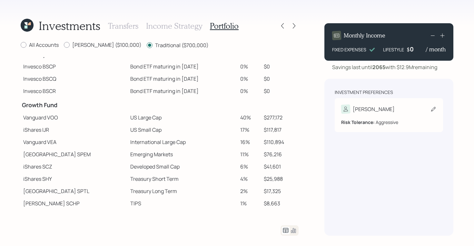
scroll to position [64, 0]
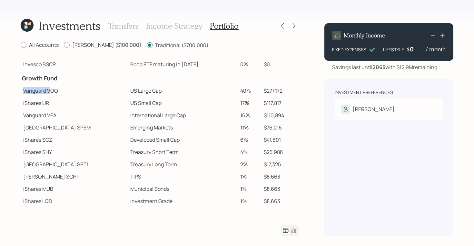
drag, startPoint x: 24, startPoint y: 91, endPoint x: 48, endPoint y: 94, distance: 24.6
click at [48, 94] on td "Vanguard VOO" at bounding box center [74, 90] width 107 height 12
drag, startPoint x: 23, startPoint y: 102, endPoint x: 44, endPoint y: 103, distance: 20.7
click at [44, 103] on td "iShares IJR" at bounding box center [74, 103] width 107 height 12
drag, startPoint x: 22, startPoint y: 125, endPoint x: 58, endPoint y: 128, distance: 36.2
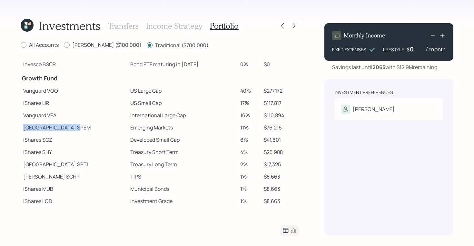
click at [58, 128] on td "State Street SPEM" at bounding box center [74, 127] width 107 height 12
drag, startPoint x: 24, startPoint y: 177, endPoint x: 41, endPoint y: 178, distance: 16.8
click at [41, 178] on td "Schwab SCHP" at bounding box center [74, 176] width 107 height 12
drag, startPoint x: 24, startPoint y: 90, endPoint x: 64, endPoint y: 92, distance: 40.4
click at [64, 92] on td "Vanguard VOO" at bounding box center [74, 90] width 107 height 12
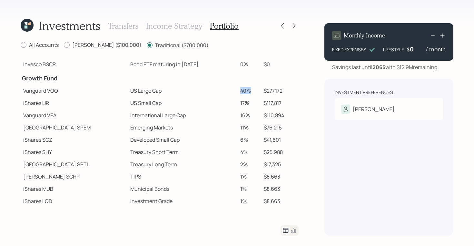
drag, startPoint x: 244, startPoint y: 91, endPoint x: 228, endPoint y: 91, distance: 15.8
click at [238, 91] on td "40%" at bounding box center [249, 90] width 23 height 12
drag, startPoint x: 180, startPoint y: 45, endPoint x: 123, endPoint y: 45, distance: 56.7
click at [123, 45] on div "All Accounts Roth ($100,000) Traditional ($700,000)" at bounding box center [160, 45] width 278 height 8
drag, startPoint x: 105, startPoint y: 91, endPoint x: 136, endPoint y: 92, distance: 31.0
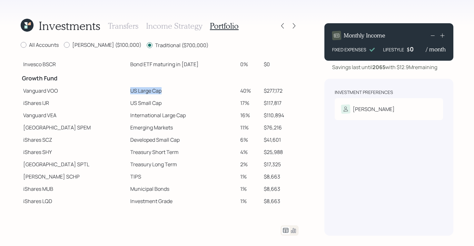
click at [136, 92] on td "US Large Cap" at bounding box center [183, 90] width 110 height 12
drag, startPoint x: 106, startPoint y: 102, endPoint x: 148, endPoint y: 103, distance: 41.6
click at [148, 103] on td "US Small Cap" at bounding box center [183, 103] width 110 height 12
drag, startPoint x: 105, startPoint y: 114, endPoint x: 176, endPoint y: 121, distance: 70.6
click at [176, 121] on td "International Large Cap" at bounding box center [183, 115] width 110 height 12
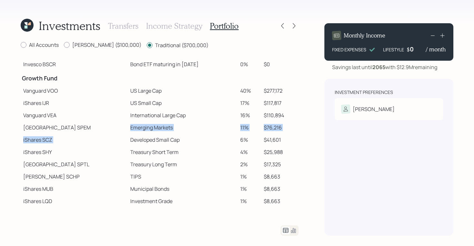
drag, startPoint x: 101, startPoint y: 129, endPoint x: 152, endPoint y: 134, distance: 51.5
click at [152, 134] on tbody "Spend Fund CASH Cash (Account Management) 1% $7,000 Stability Fund Invesco BSCP…" at bounding box center [160, 100] width 278 height 214
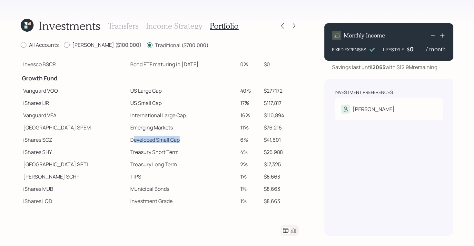
drag, startPoint x: 109, startPoint y: 141, endPoint x: 163, endPoint y: 141, distance: 54.8
click at [163, 141] on td "Developed Small Cap" at bounding box center [183, 139] width 110 height 12
click at [294, 24] on icon at bounding box center [294, 26] width 6 height 6
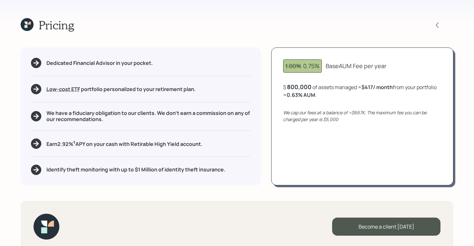
click at [433, 21] on div at bounding box center [443, 25] width 21 height 9
click at [437, 23] on icon at bounding box center [437, 24] width 3 height 5
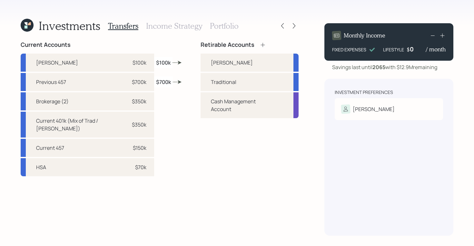
click at [185, 27] on h3 "Income Strategy" at bounding box center [174, 25] width 56 height 9
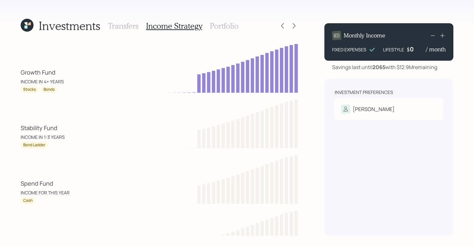
click at [218, 24] on h3 "Portfolio" at bounding box center [224, 25] width 29 height 9
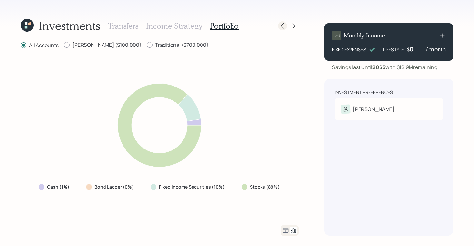
click at [281, 26] on icon at bounding box center [282, 25] width 3 height 5
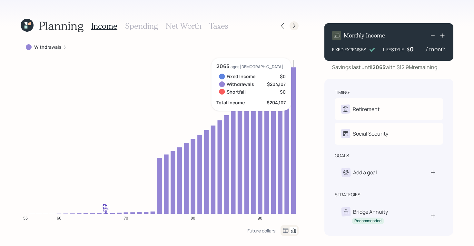
click at [292, 25] on icon at bounding box center [294, 26] width 6 height 6
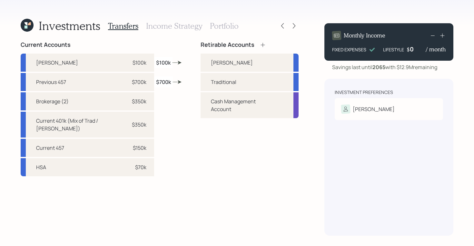
click at [212, 26] on h3 "Portfolio" at bounding box center [224, 25] width 29 height 9
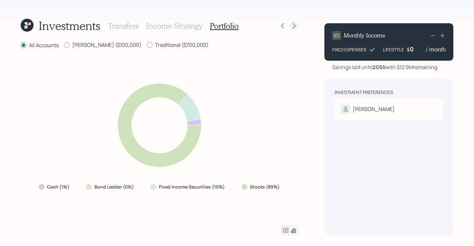
click at [295, 26] on icon at bounding box center [294, 25] width 3 height 5
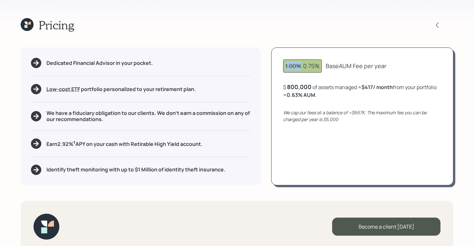
drag, startPoint x: 301, startPoint y: 67, endPoint x: 278, endPoint y: 67, distance: 23.2
click at [278, 67] on div "1.00% 0.75% Base AUM Fee per year $ 800,000 of assets managed ≈ $417 / month fr…" at bounding box center [362, 115] width 182 height 137
click at [301, 66] on span "1.00%" at bounding box center [293, 66] width 16 height 8
drag, startPoint x: 304, startPoint y: 66, endPoint x: 386, endPoint y: 66, distance: 81.9
click at [386, 66] on div "1.00% 0.75% Base AUM Fee per year" at bounding box center [362, 65] width 158 height 13
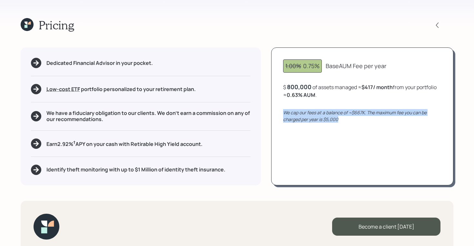
drag, startPoint x: 347, startPoint y: 118, endPoint x: 276, endPoint y: 113, distance: 70.8
click at [276, 113] on div "1.00% 0.75% Base AUM Fee per year $ 800,000 of assets managed ≈ $417 / month fr…" at bounding box center [362, 115] width 182 height 137
click at [340, 115] on icon "We cap our fees at a balance of ~$667K. The maximum fee you can be charged per …" at bounding box center [354, 115] width 143 height 13
drag, startPoint x: 366, startPoint y: 111, endPoint x: 343, endPoint y: 112, distance: 23.5
click at [343, 112] on icon "We cap our fees at a balance of ~$667K. The maximum fee you can be charged per …" at bounding box center [354, 115] width 143 height 13
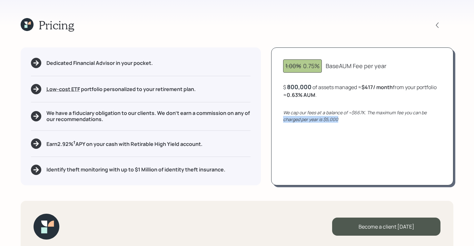
drag, startPoint x: 339, startPoint y: 119, endPoint x: 279, endPoint y: 118, distance: 60.3
click at [279, 118] on div "1.00% 0.75% Base AUM Fee per year $ 800,000 of assets managed ≈ $417 / month fr…" at bounding box center [362, 115] width 182 height 137
click at [297, 86] on div "800,000" at bounding box center [299, 87] width 24 height 8
click at [297, 86] on div "800000" at bounding box center [298, 87] width 23 height 8
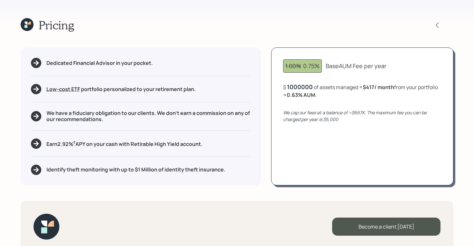
click at [324, 105] on div "1.00% 0.75% Base AUM Fee per year $ 1000000 of assets managed ≈ $417 / month fr…" at bounding box center [362, 115] width 182 height 137
drag, startPoint x: 337, startPoint y: 92, endPoint x: 304, endPoint y: 93, distance: 32.9
click at [304, 93] on div "$ 1,000,000 of assets managed ≈ $417 / month from your portfolio ≈ 0.5 % AUM ." at bounding box center [362, 91] width 158 height 16
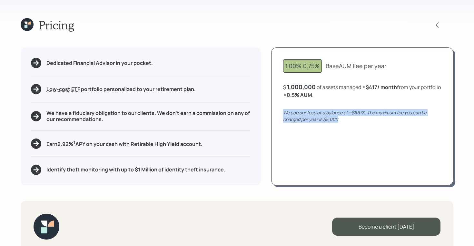
drag, startPoint x: 344, startPoint y: 122, endPoint x: 272, endPoint y: 112, distance: 72.8
click at [272, 112] on div "1.00% 0.75% Base AUM Fee per year $ 1,000,000 of assets managed ≈ $417 / month …" at bounding box center [362, 115] width 182 height 137
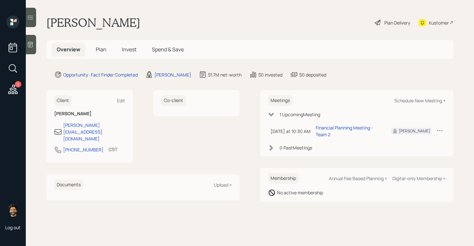
click at [101, 48] on span "Plan" at bounding box center [101, 49] width 11 height 7
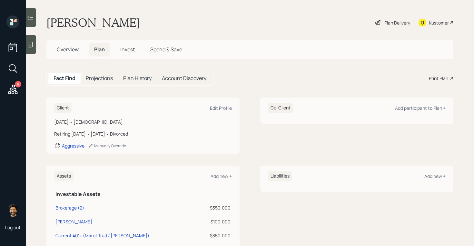
click at [437, 79] on div "Print Plan" at bounding box center [438, 78] width 19 height 7
click at [76, 51] on span "Overview" at bounding box center [68, 49] width 22 height 7
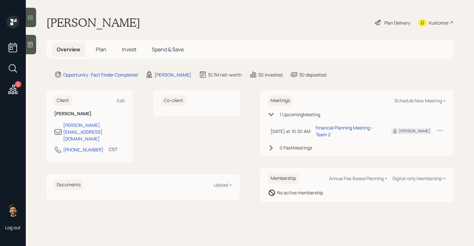
click at [103, 51] on span "Plan" at bounding box center [101, 49] width 11 height 7
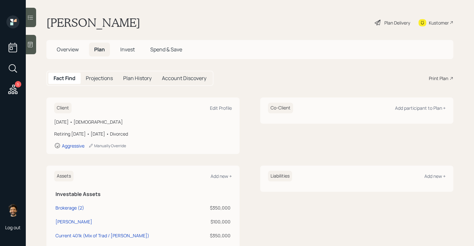
click at [70, 52] on span "Overview" at bounding box center [68, 49] width 22 height 7
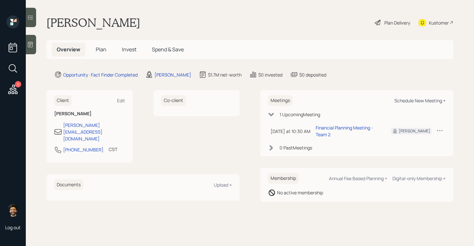
click at [400, 99] on div "Schedule New Meeting +" at bounding box center [419, 100] width 51 height 6
select select "f14b762f-c7c2-4b89-9227-8fa891345eea"
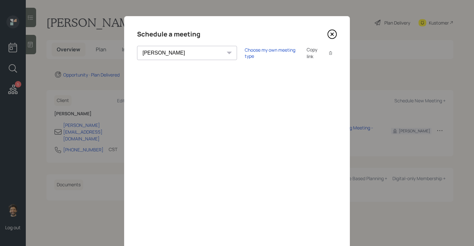
click at [331, 35] on icon at bounding box center [332, 34] width 10 height 10
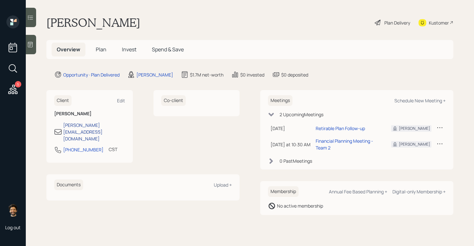
click at [72, 124] on div "[PERSON_NAME][EMAIL_ADDRESS][DOMAIN_NAME]" at bounding box center [94, 132] width 62 height 20
select select "America/[GEOGRAPHIC_DATA]"
click at [98, 122] on div "[PERSON_NAME][EMAIL_ADDRESS][DOMAIN_NAME]" at bounding box center [94, 132] width 62 height 20
select select "America/[GEOGRAPHIC_DATA]"
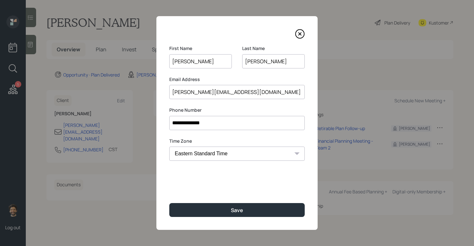
click at [214, 88] on input "[PERSON_NAME][EMAIL_ADDRESS][DOMAIN_NAME]" at bounding box center [236, 92] width 135 height 14
click at [214, 88] on input "boyce.corey29@gmail.com" at bounding box center [236, 92] width 135 height 14
paste input
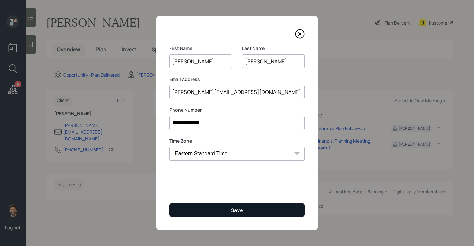
type input "[PERSON_NAME][EMAIL_ADDRESS][DOMAIN_NAME]"
click at [205, 210] on button "Save" at bounding box center [236, 210] width 135 height 14
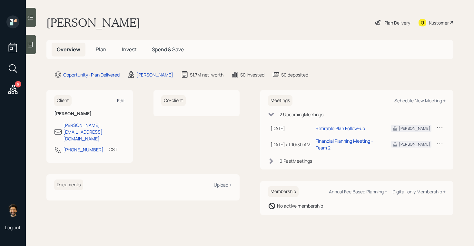
click at [123, 100] on div "Edit" at bounding box center [121, 100] width 8 height 6
select select "America/[GEOGRAPHIC_DATA]"
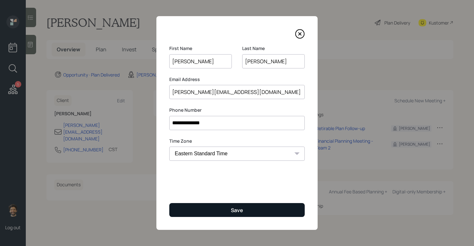
type input "[PERSON_NAME]"
click at [196, 207] on button "Save" at bounding box center [236, 210] width 135 height 14
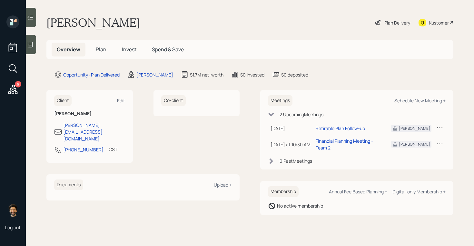
click at [102, 49] on span "Plan" at bounding box center [101, 49] width 11 height 7
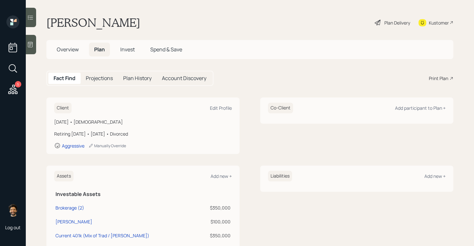
click at [125, 52] on span "Invest" at bounding box center [127, 49] width 15 height 7
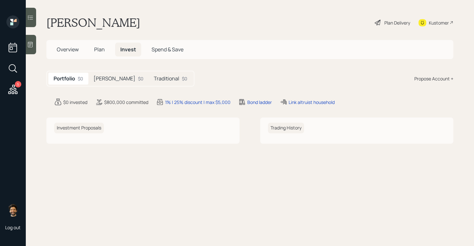
click at [149, 81] on div "Traditional $0" at bounding box center [171, 79] width 44 height 12
